Goal: Task Accomplishment & Management: Manage account settings

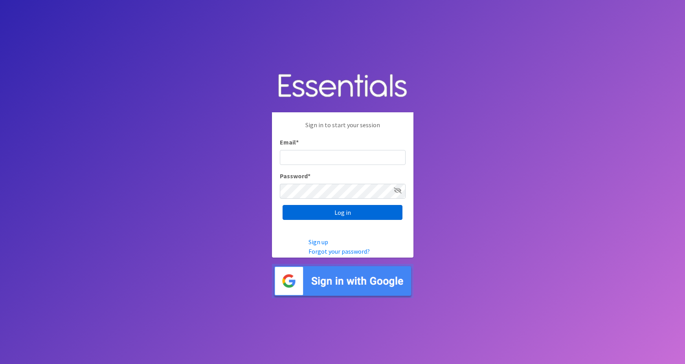
type input "maggie.schneemann@gmail.com"
click at [299, 213] on input "Log in" at bounding box center [342, 212] width 120 height 15
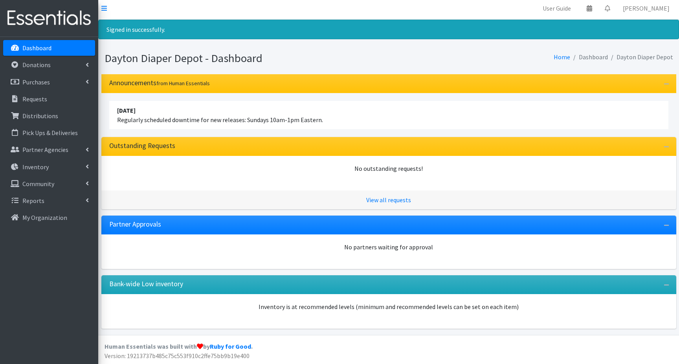
scroll to position [3, 0]
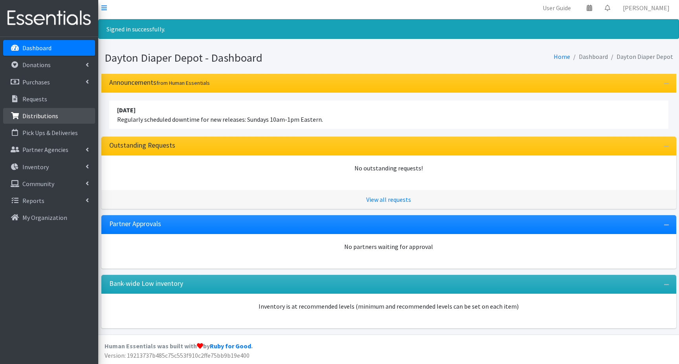
click at [31, 117] on p "Distributions" at bounding box center [40, 116] width 36 height 8
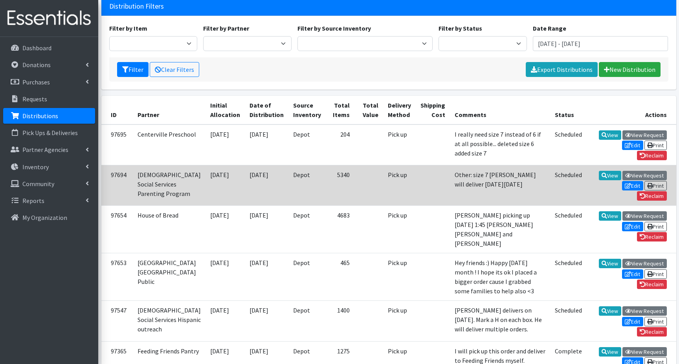
scroll to position [39, 0]
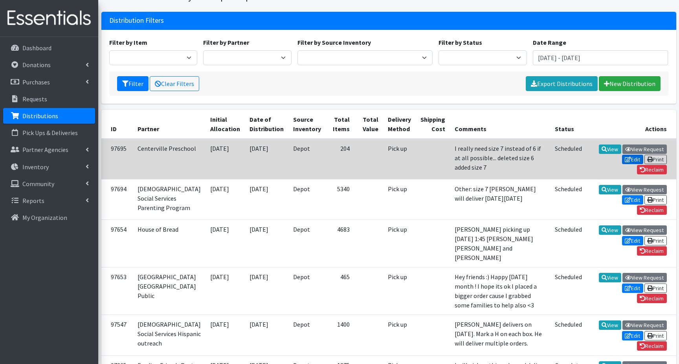
click at [628, 157] on icon at bounding box center [628, 160] width 6 height 6
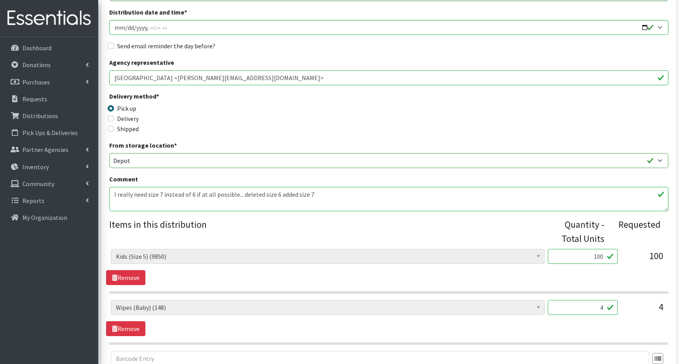
scroll to position [118, 0]
click at [317, 194] on textarea "I really need size 7 instead of 6 if at all possible... deleted size 6 added si…" at bounding box center [388, 199] width 559 height 24
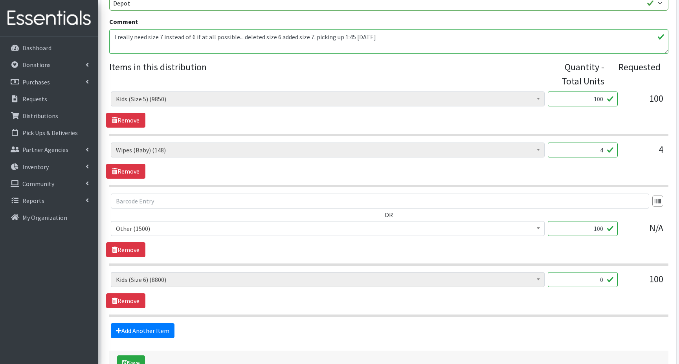
scroll to position [330, 0]
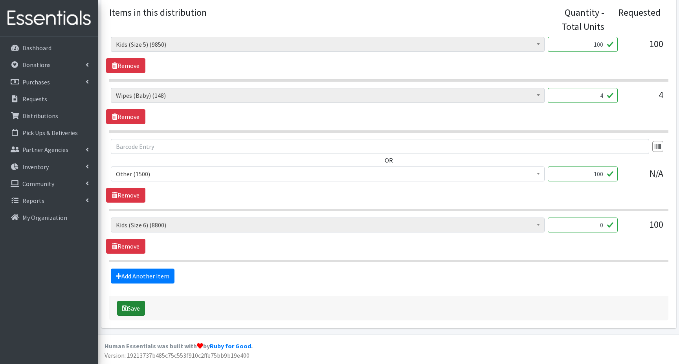
type textarea "I really need size 7 instead of 6 if at all possible... deleted size 6 added si…"
click at [136, 308] on button "Save" at bounding box center [131, 308] width 28 height 15
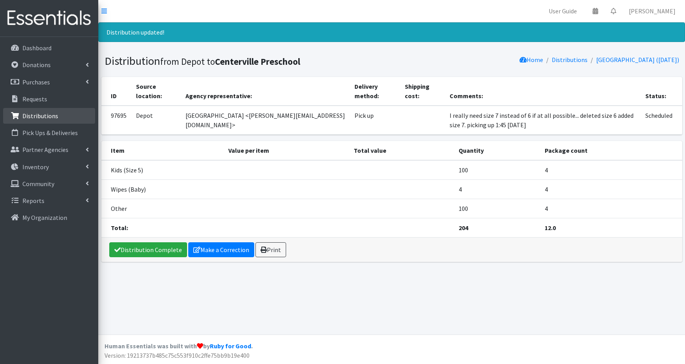
click at [31, 114] on p "Distributions" at bounding box center [40, 116] width 36 height 8
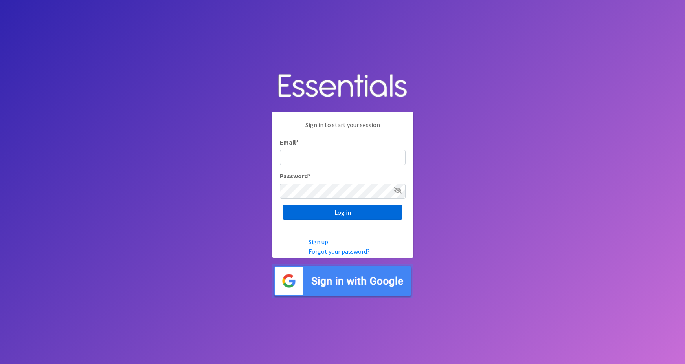
type input "maggie.schneemann@gmail.com"
click at [343, 215] on input "Log in" at bounding box center [342, 212] width 120 height 15
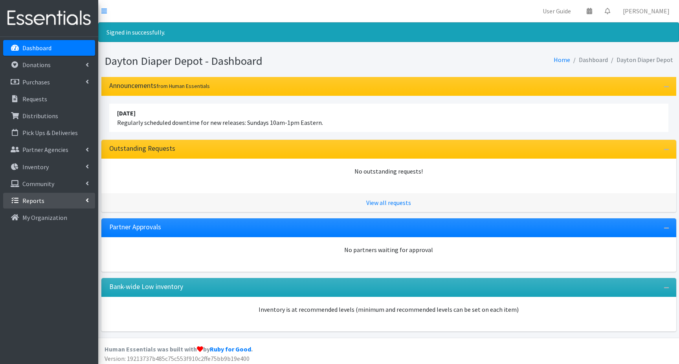
click at [34, 202] on p "Reports" at bounding box center [33, 201] width 22 height 8
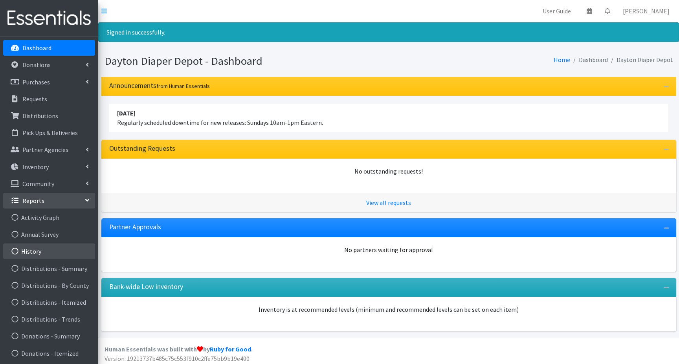
scroll to position [39, 0]
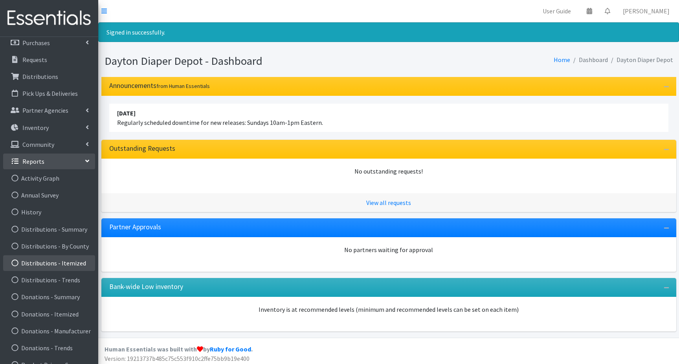
click at [46, 263] on link "Distributions - Itemized" at bounding box center [49, 263] width 92 height 16
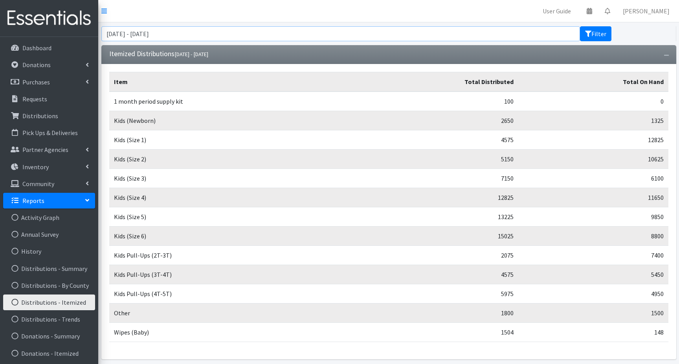
click at [204, 30] on input "August 7, 2025 - November 7, 2025" at bounding box center [340, 33] width 479 height 15
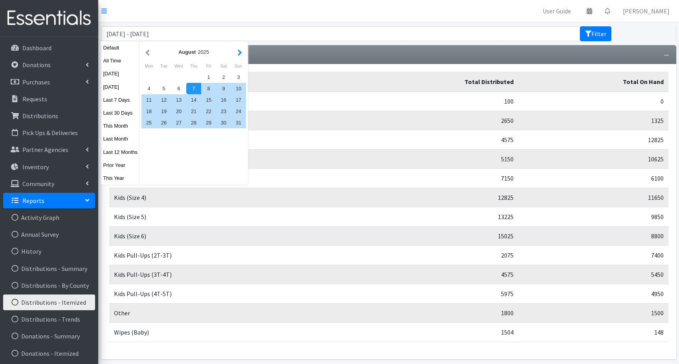
click at [240, 49] on button "button" at bounding box center [240, 52] width 8 height 10
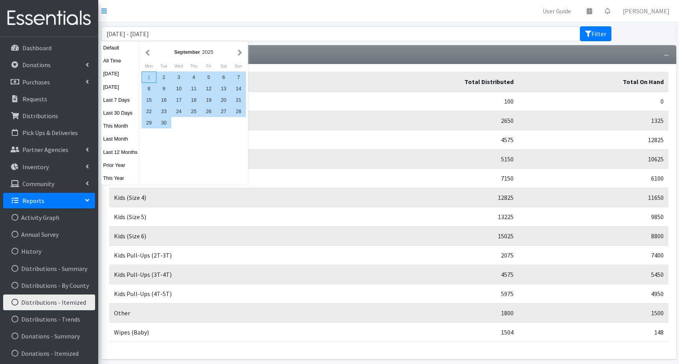
click at [149, 77] on div "1" at bounding box center [148, 77] width 15 height 11
click at [163, 124] on div "30" at bounding box center [163, 122] width 15 height 11
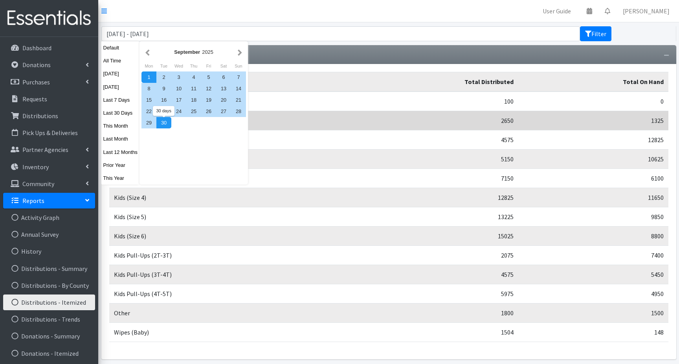
type input "[DATE] - [DATE]"
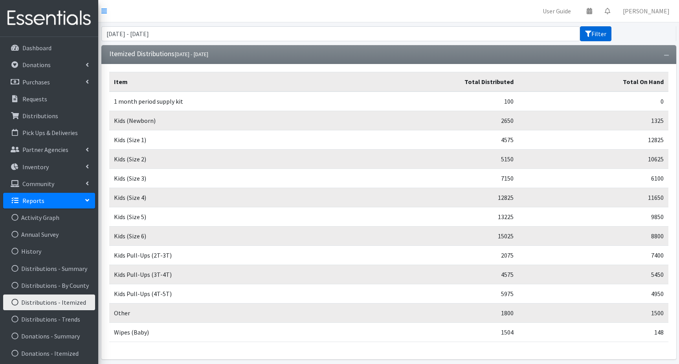
click at [593, 32] on button "Filter" at bounding box center [595, 33] width 31 height 15
click at [220, 32] on input "[DATE] - [DATE]" at bounding box center [340, 33] width 479 height 15
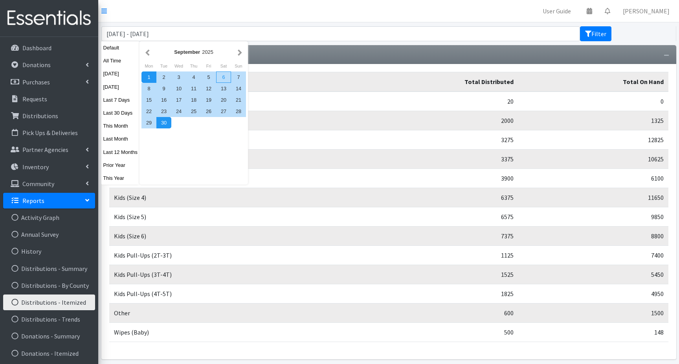
click at [225, 79] on div "6" at bounding box center [223, 77] width 15 height 11
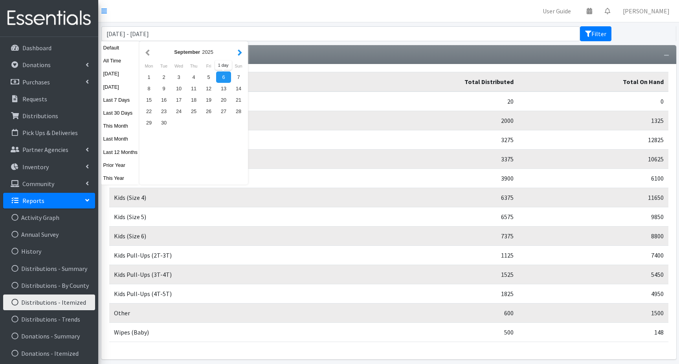
click at [239, 52] on button "button" at bounding box center [240, 52] width 8 height 10
click at [163, 88] on div "7" at bounding box center [163, 88] width 15 height 11
type input "September 6, 2025 - October 7, 2025"
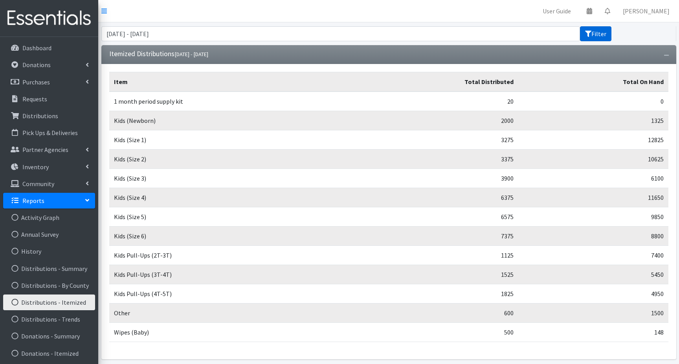
click at [598, 34] on button "Filter" at bounding box center [595, 33] width 31 height 15
click at [37, 117] on p "Distributions" at bounding box center [40, 116] width 36 height 8
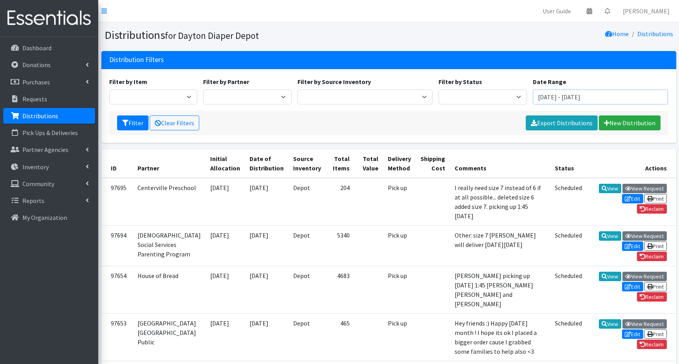
click at [552, 97] on input "August 7, 2025 - November 7, 2025" at bounding box center [601, 97] width 136 height 15
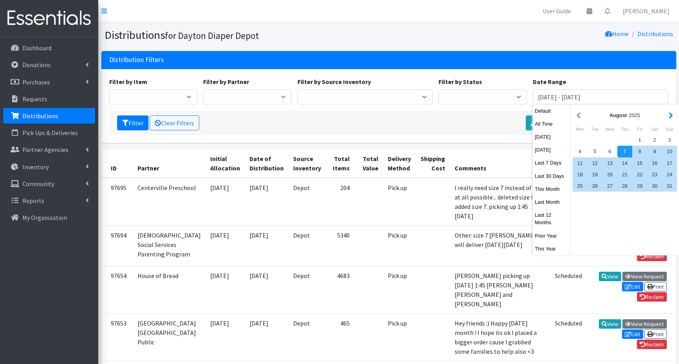
click at [671, 115] on button "button" at bounding box center [671, 115] width 8 height 10
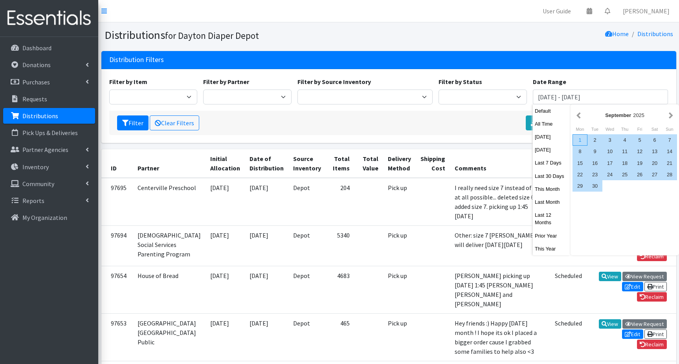
click at [582, 139] on div "1" at bounding box center [579, 139] width 15 height 11
click at [595, 186] on div "30" at bounding box center [594, 185] width 15 height 11
type input "[DATE] - [DATE]"
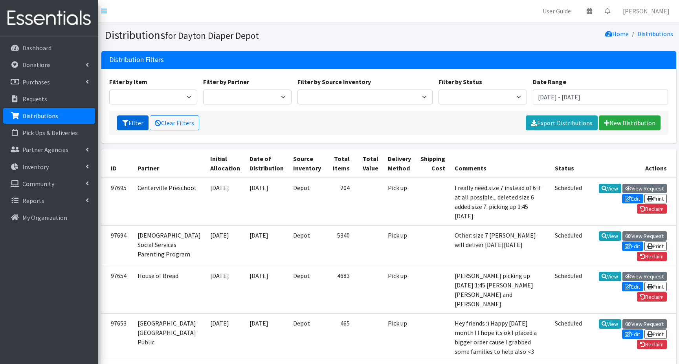
click at [133, 121] on button "Filter" at bounding box center [132, 123] width 31 height 15
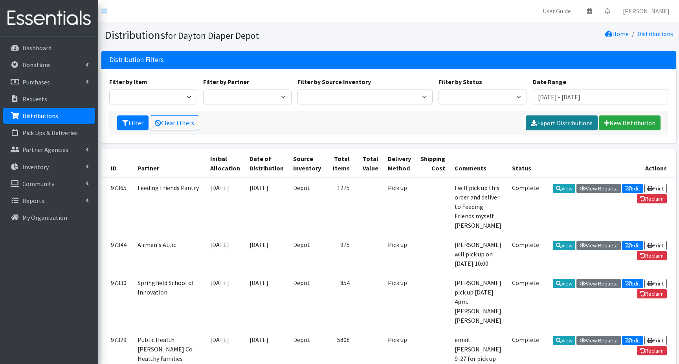
click at [567, 123] on link "Export Distributions" at bounding box center [562, 123] width 72 height 15
